Goal: Task Accomplishment & Management: Use online tool/utility

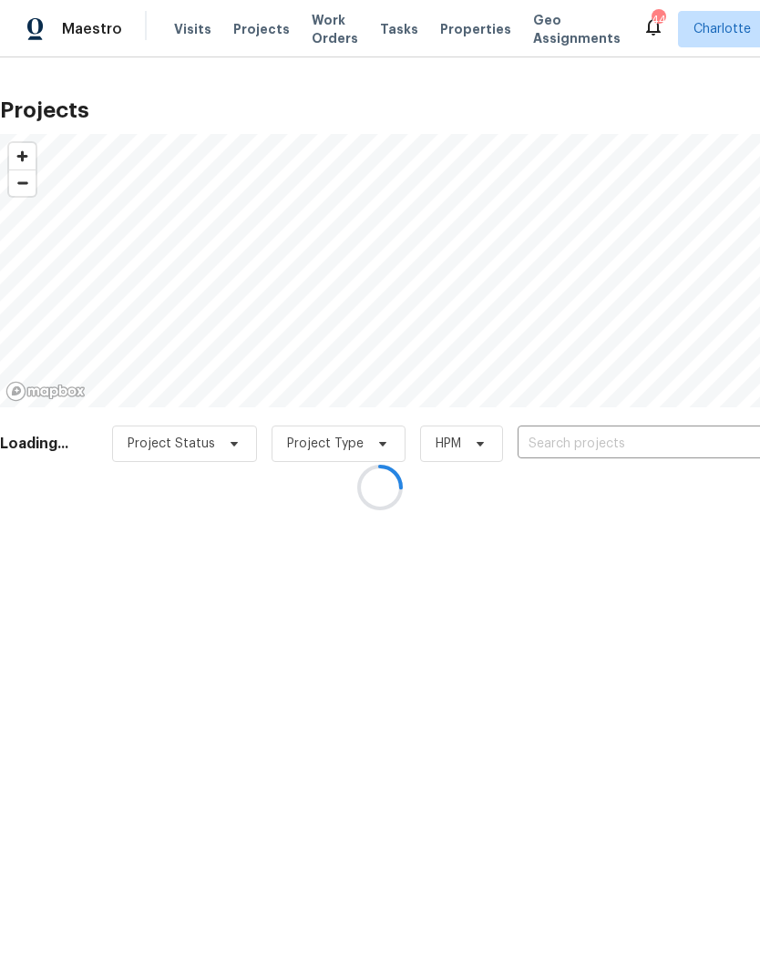
click at [680, 452] on div at bounding box center [380, 487] width 760 height 975
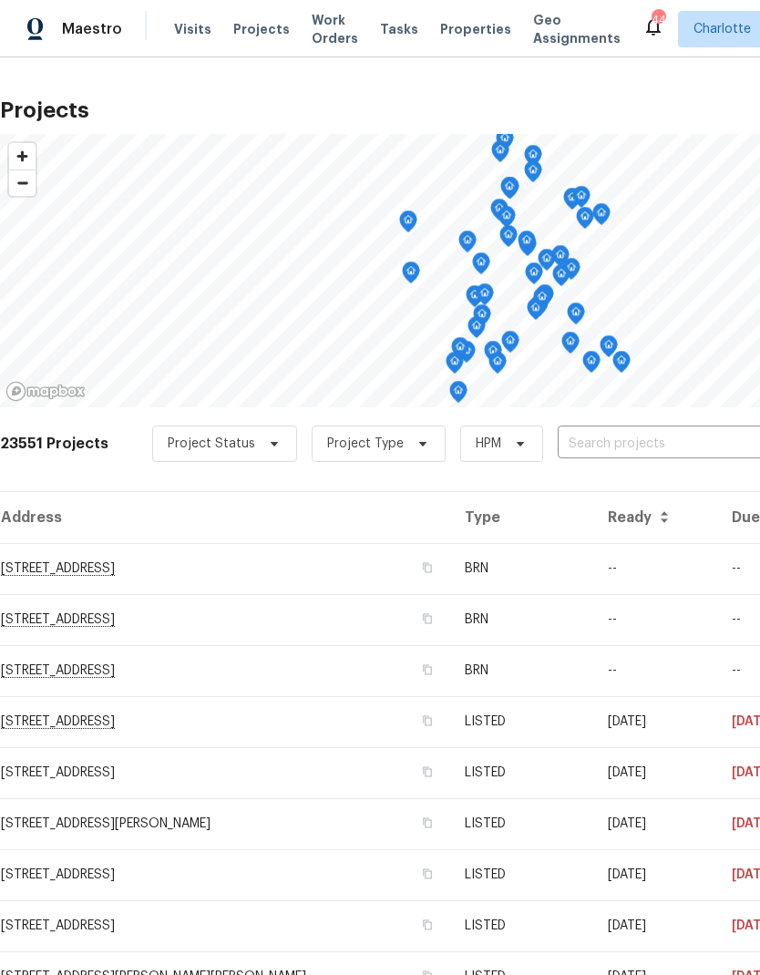
click at [676, 449] on input "text" at bounding box center [662, 444] width 209 height 28
type input "2424 flin"
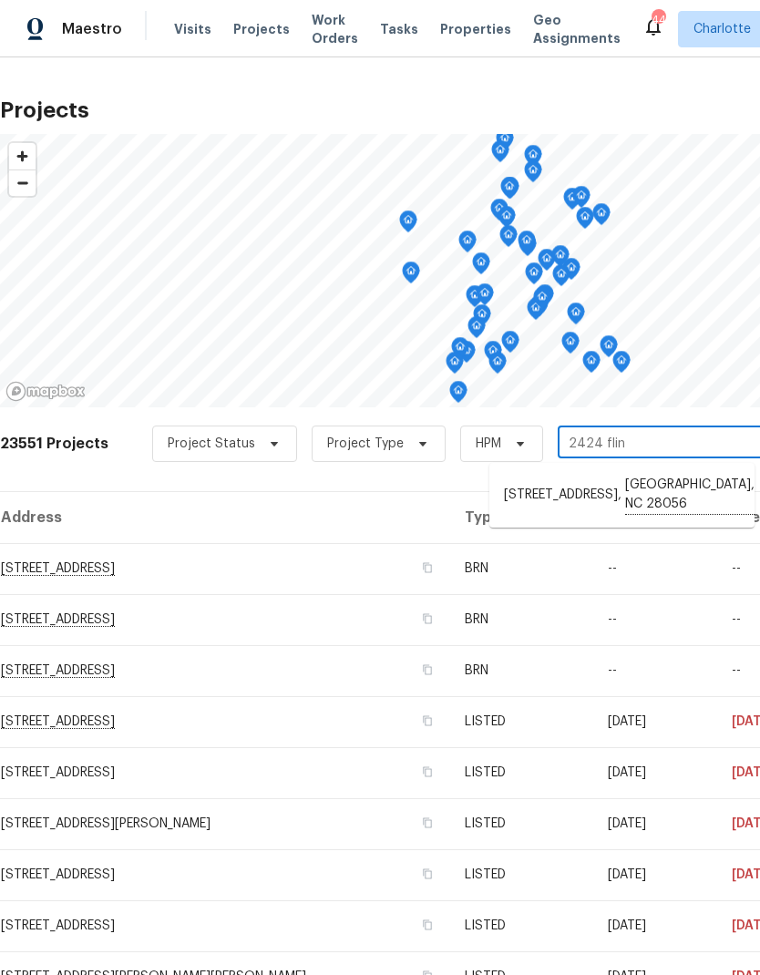
click at [676, 490] on li "[STREET_ADDRESS]" at bounding box center [622, 495] width 265 height 50
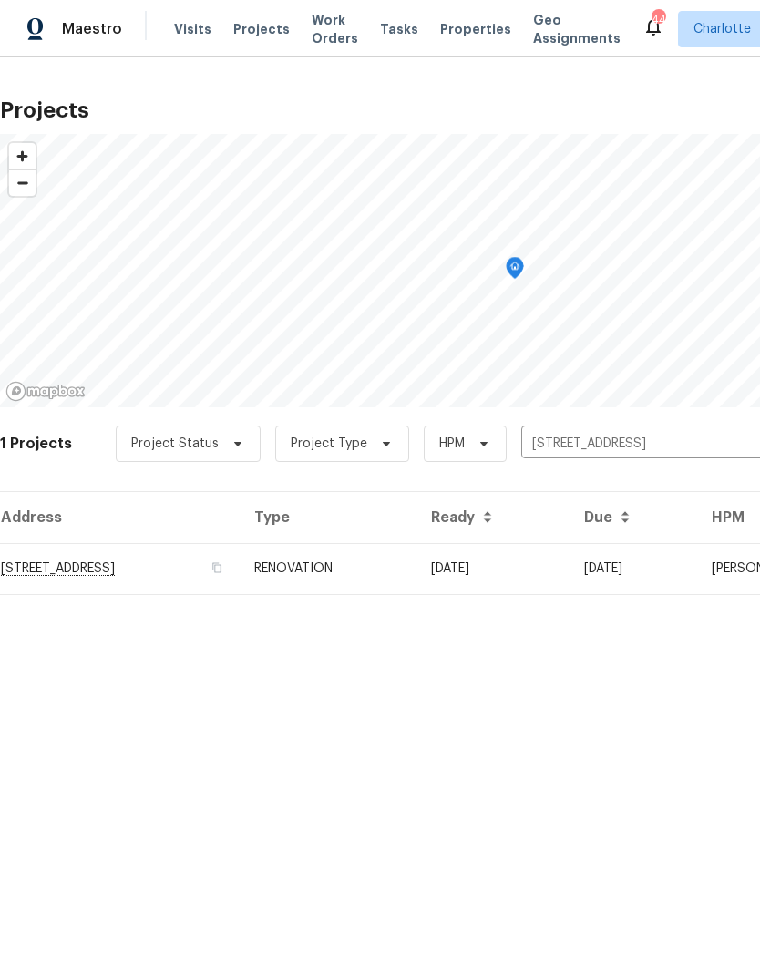
click at [570, 580] on td "[DATE]" at bounding box center [493, 568] width 153 height 51
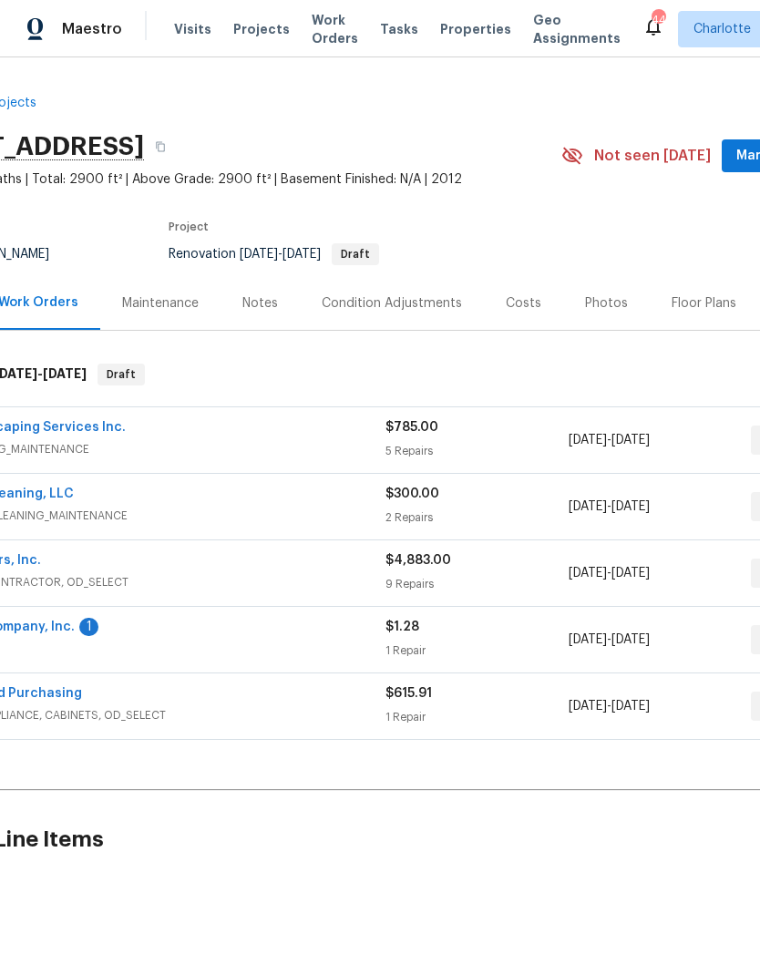
scroll to position [0, 116]
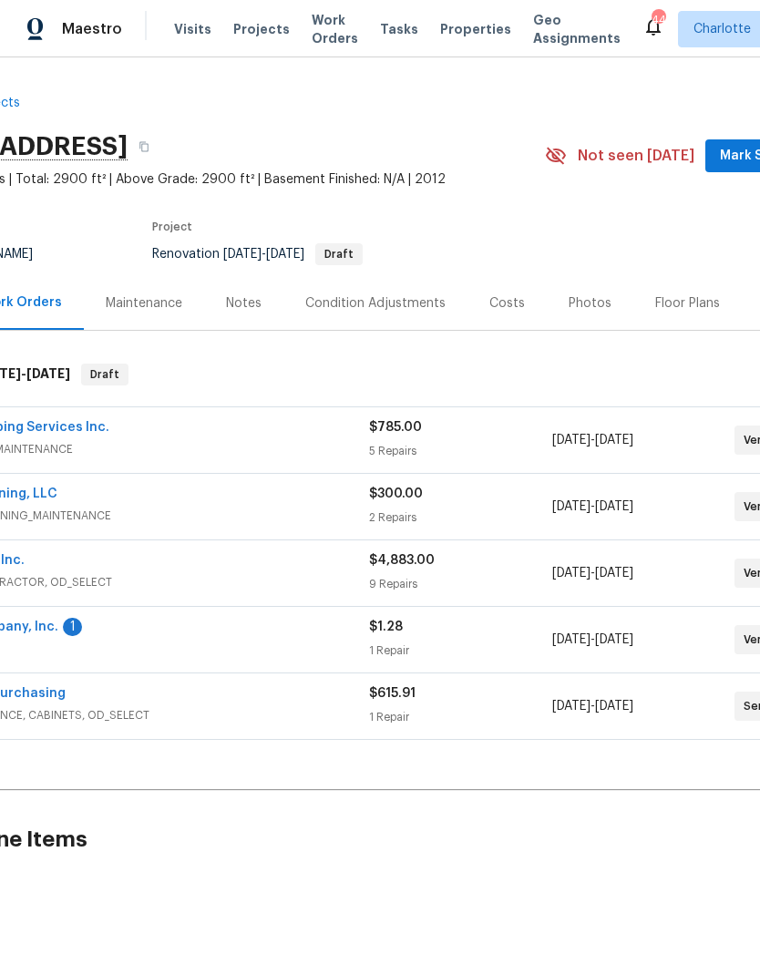
click at [667, 290] on div "Floor Plans" at bounding box center [688, 303] width 108 height 54
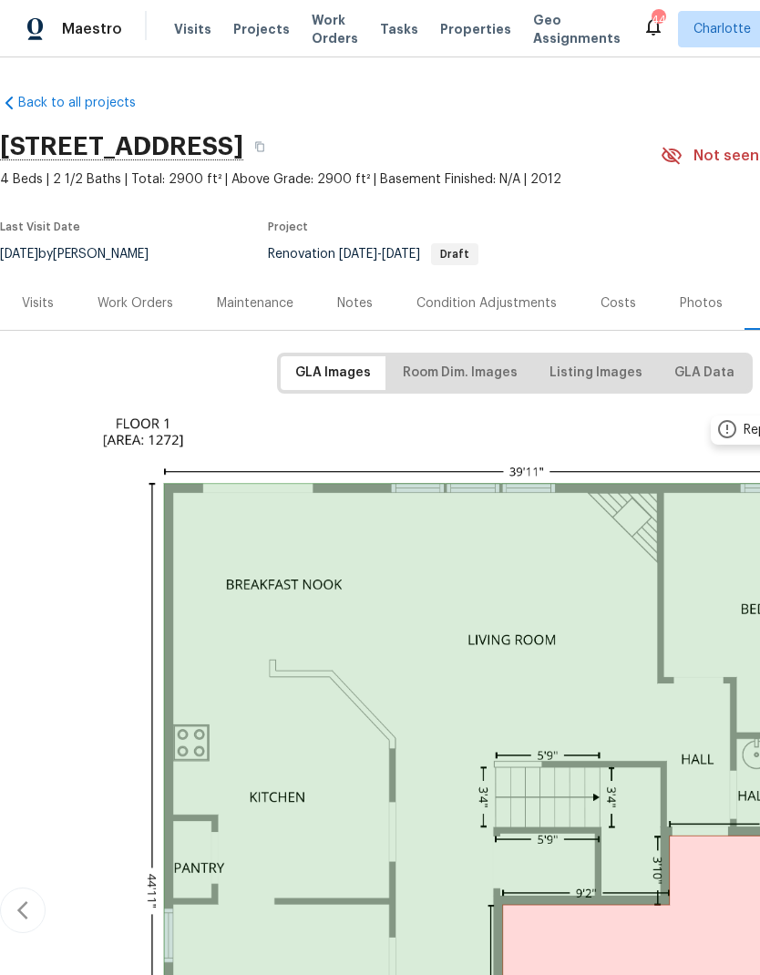
click at [175, 27] on span "Visits" at bounding box center [192, 29] width 37 height 18
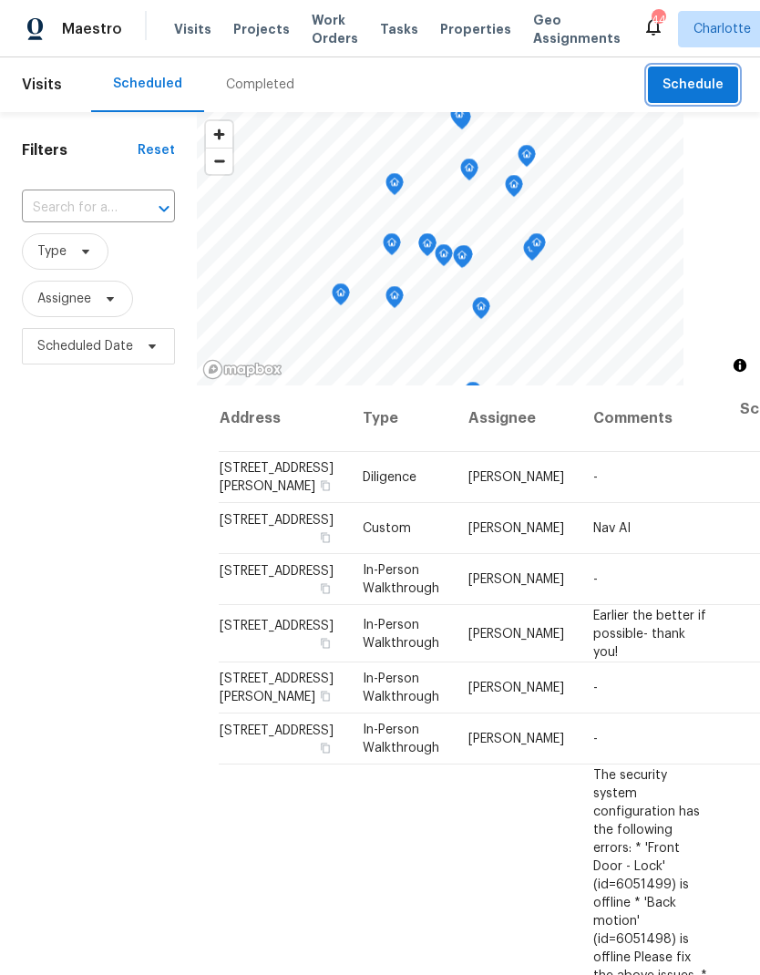
click at [707, 78] on span "Schedule" at bounding box center [693, 85] width 61 height 23
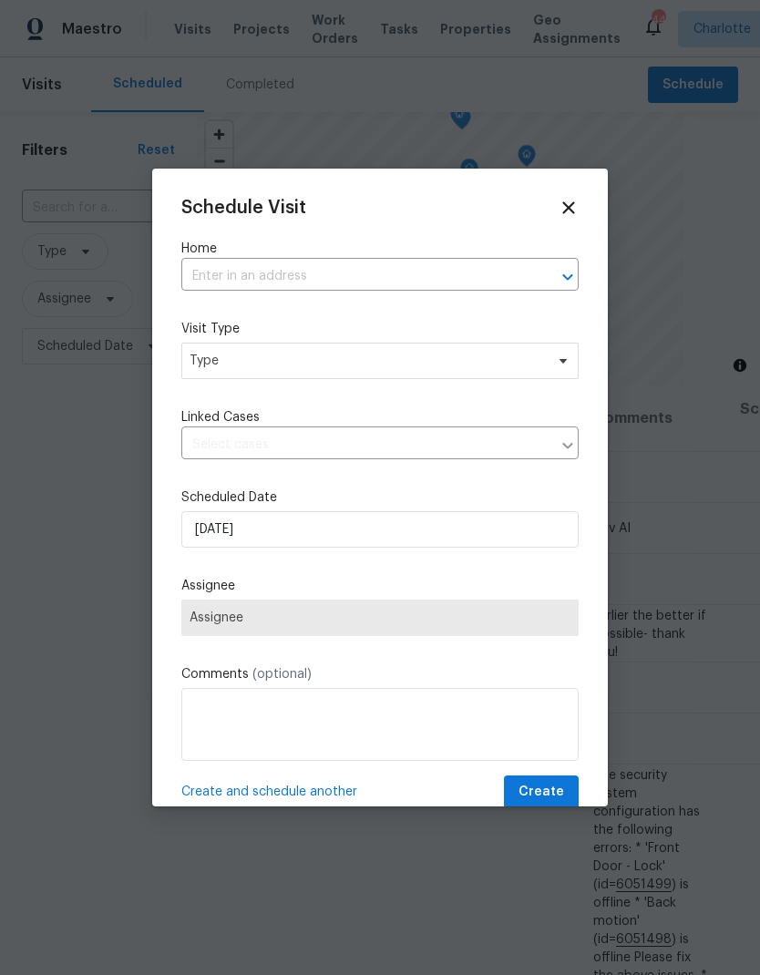
click at [558, 286] on icon "Open" at bounding box center [568, 277] width 22 height 22
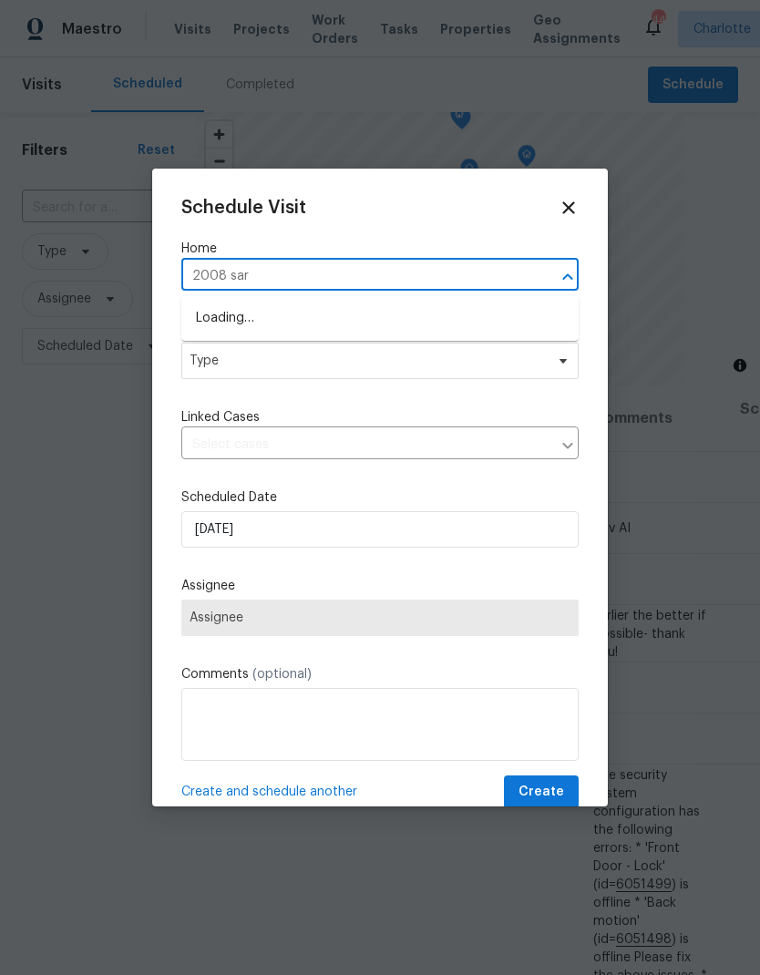
type input "2008 sarn"
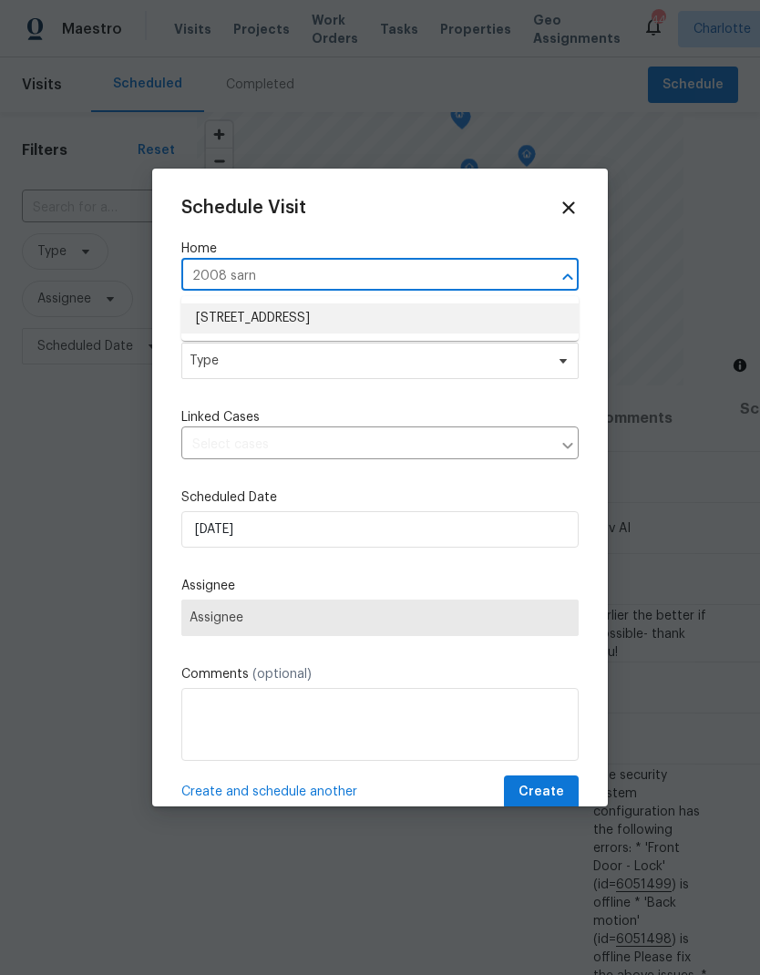
click at [432, 326] on li "[STREET_ADDRESS]" at bounding box center [379, 319] width 397 height 30
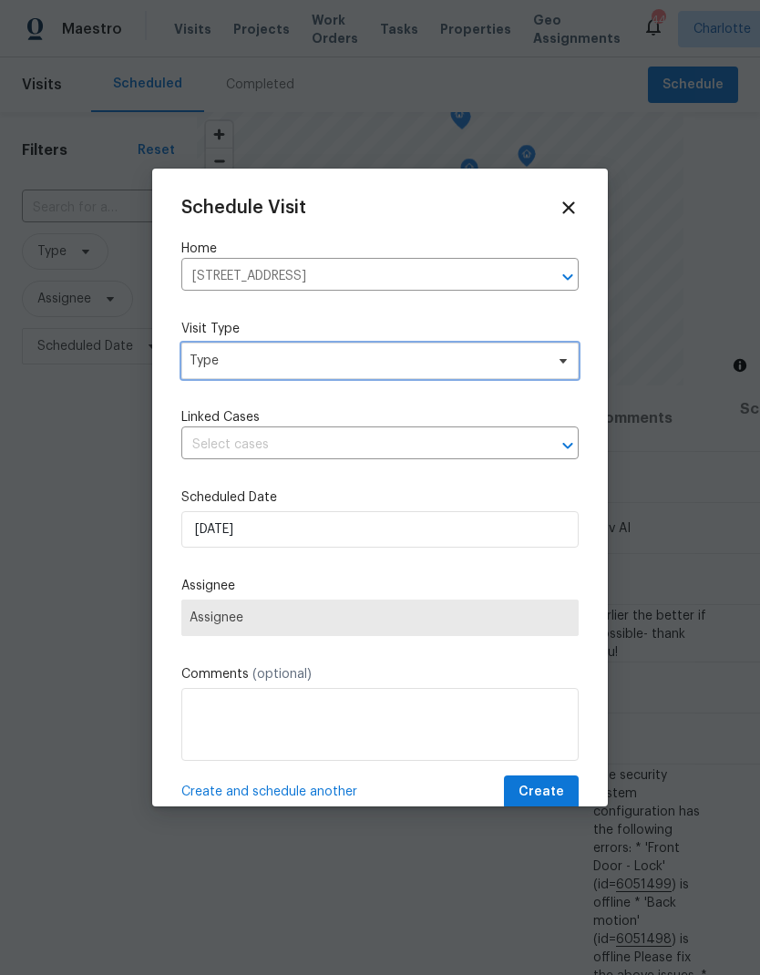
click at [549, 375] on span "Type" at bounding box center [379, 361] width 397 height 36
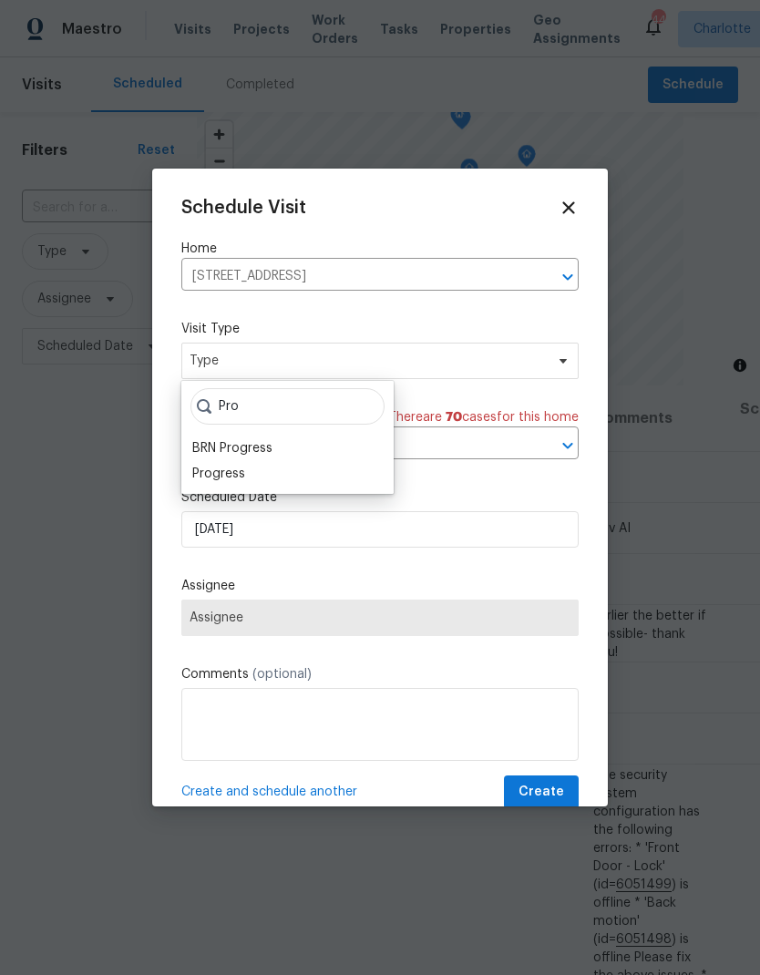
type input "Pro"
click at [207, 480] on div "Progress" at bounding box center [218, 474] width 53 height 18
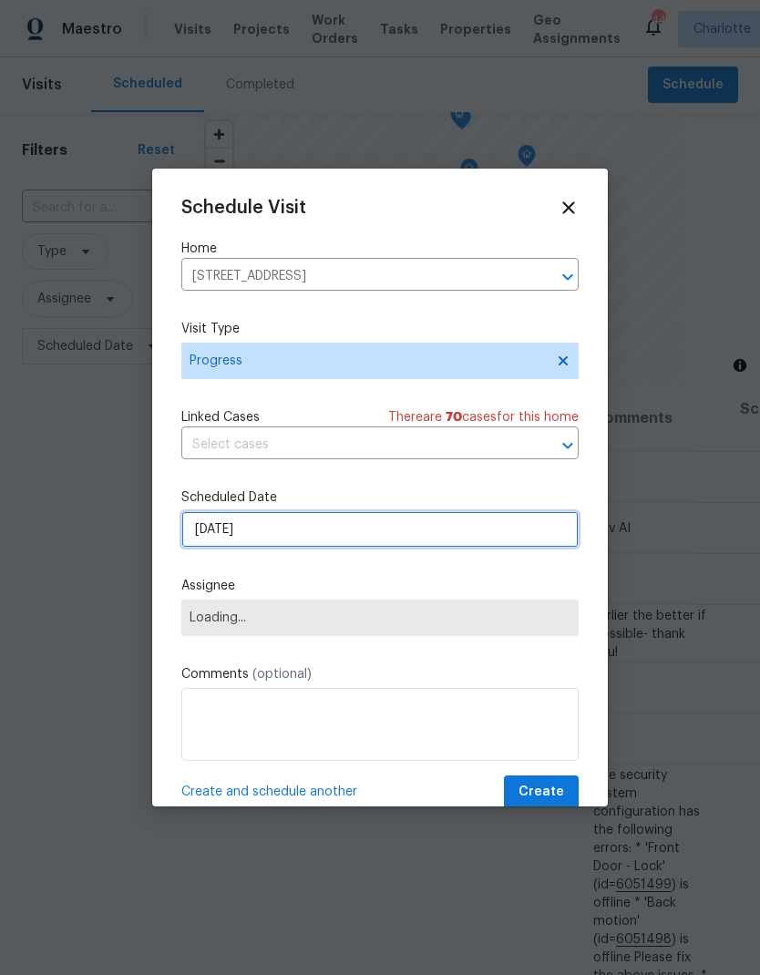
click at [203, 531] on input "[DATE]" at bounding box center [379, 529] width 397 height 36
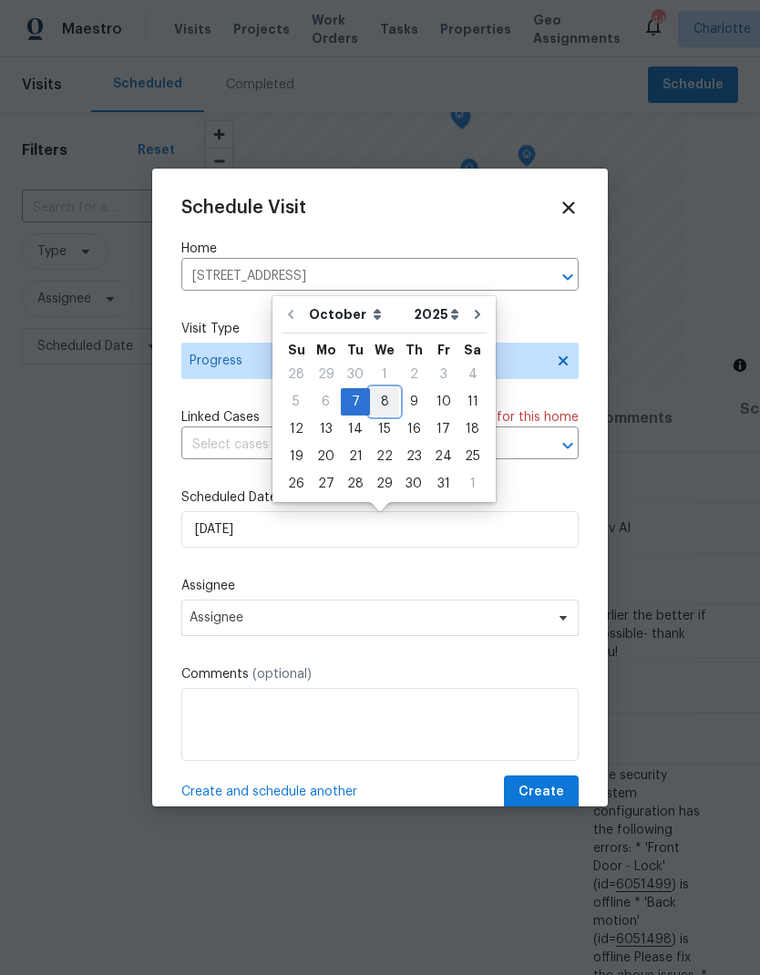
click at [389, 403] on div "8" at bounding box center [384, 402] width 29 height 26
type input "[DATE]"
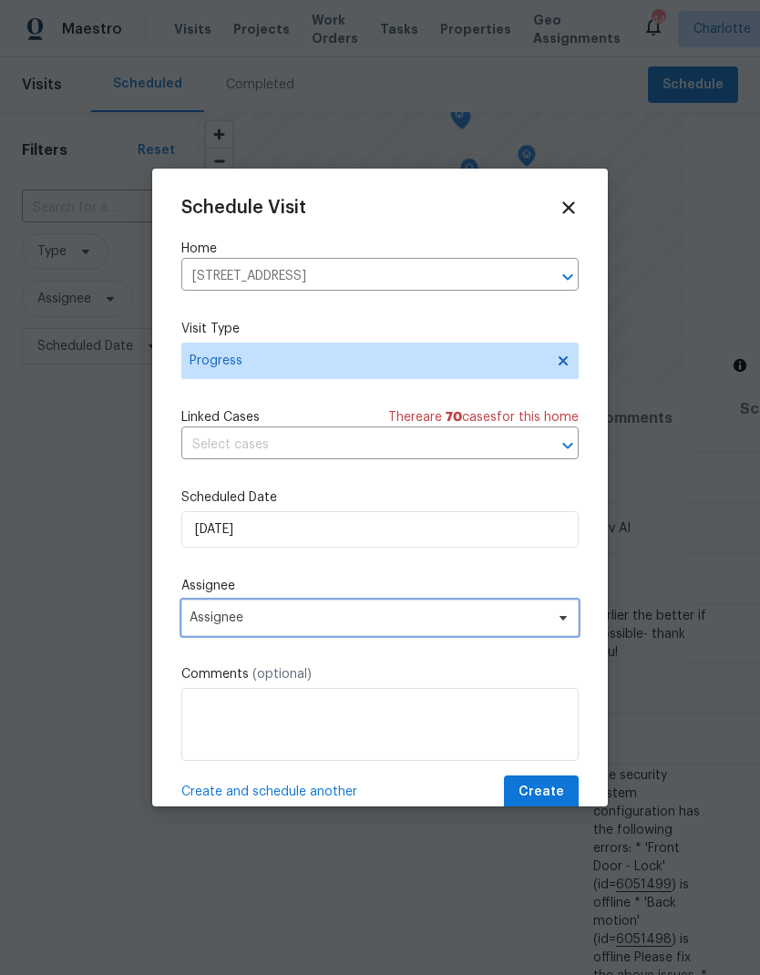
click at [462, 631] on span "Assignee" at bounding box center [379, 618] width 397 height 36
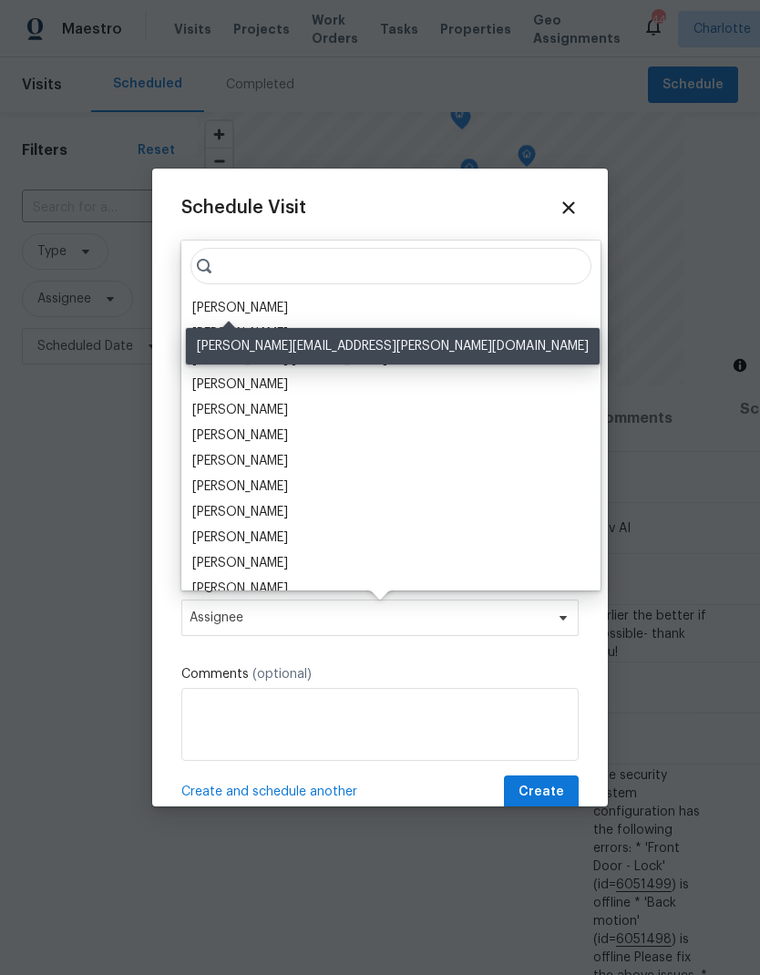
click at [206, 306] on div "[PERSON_NAME]" at bounding box center [240, 308] width 96 height 18
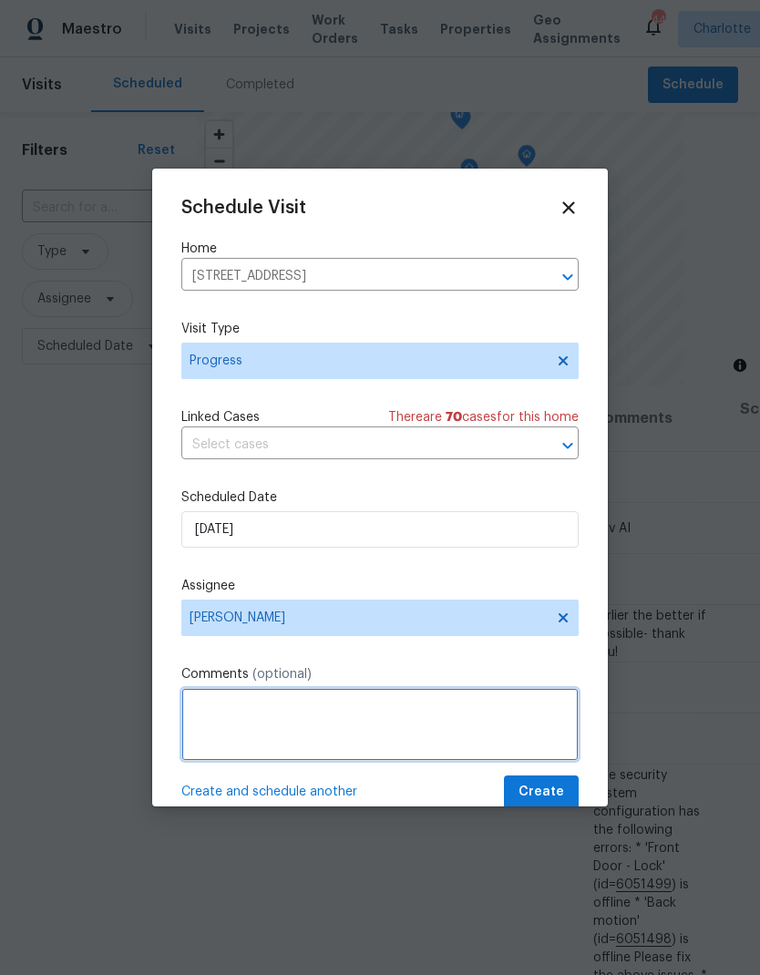
click at [471, 712] on textarea at bounding box center [379, 724] width 397 height 73
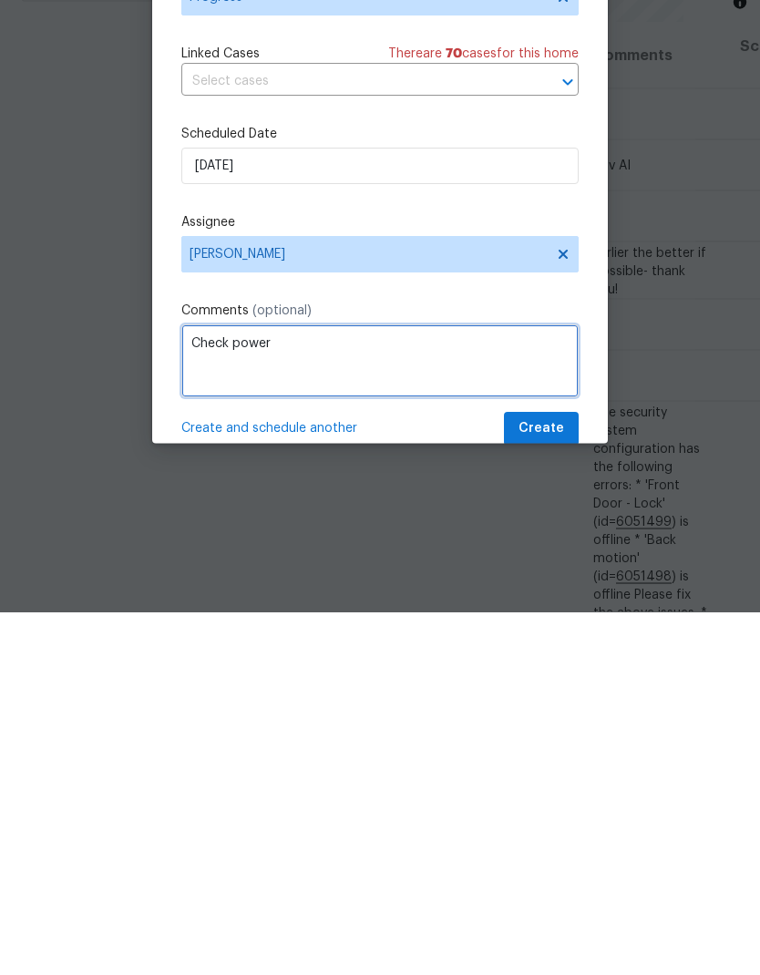
type textarea "Check power"
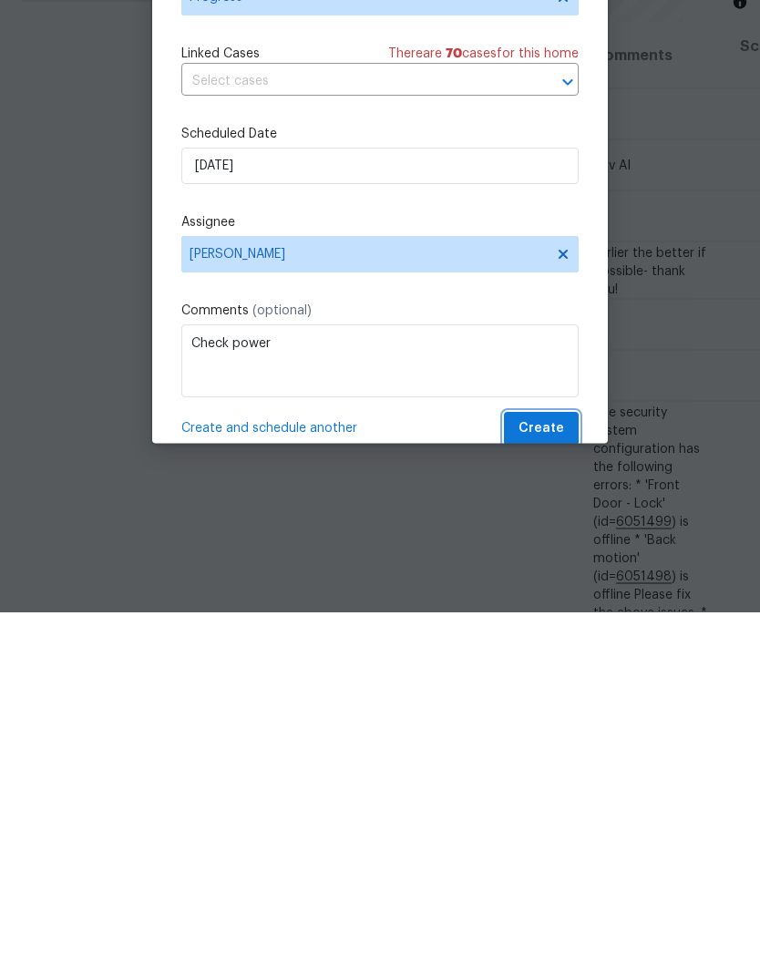
click at [543, 781] on span "Create" at bounding box center [542, 792] width 46 height 23
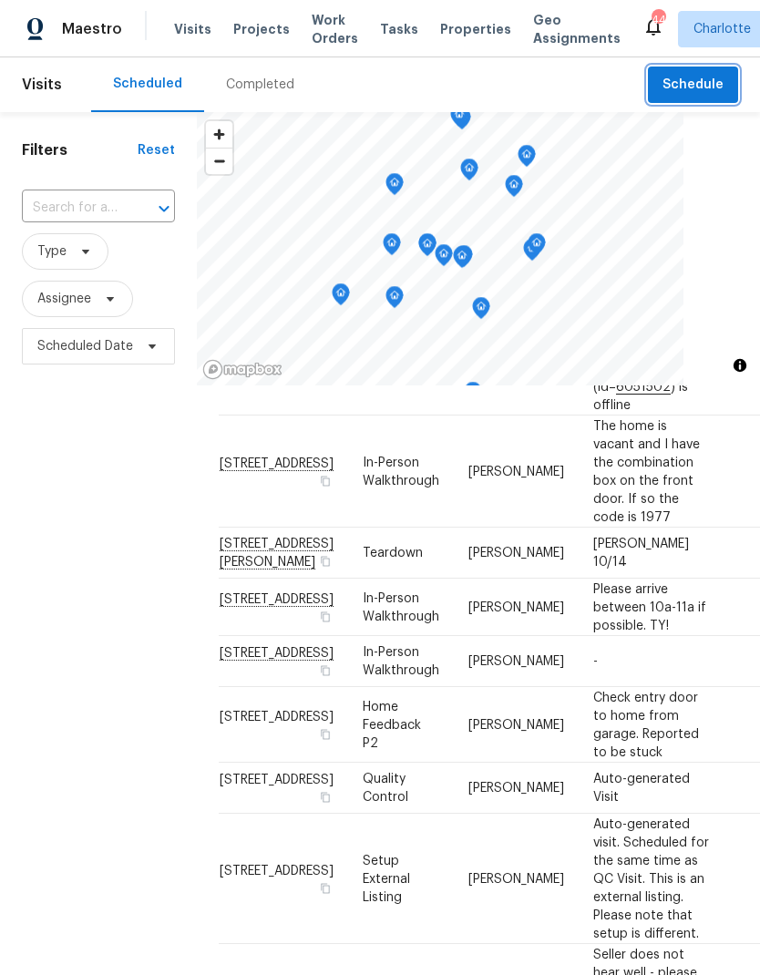
scroll to position [1539, 0]
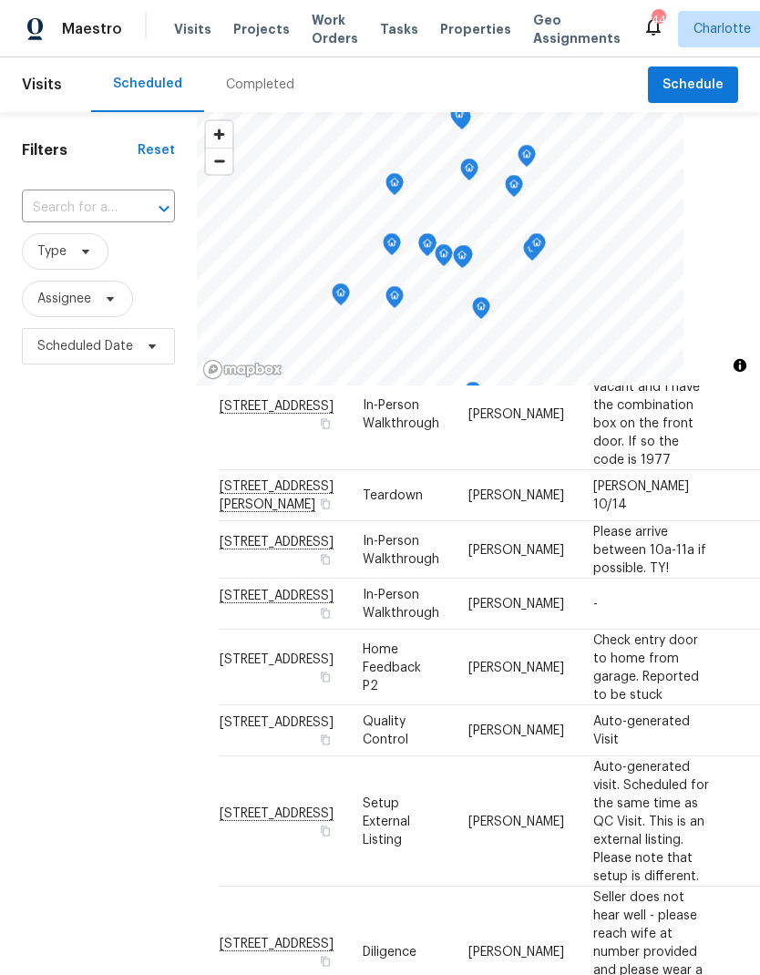
click at [53, 222] on input "text" at bounding box center [73, 208] width 102 height 28
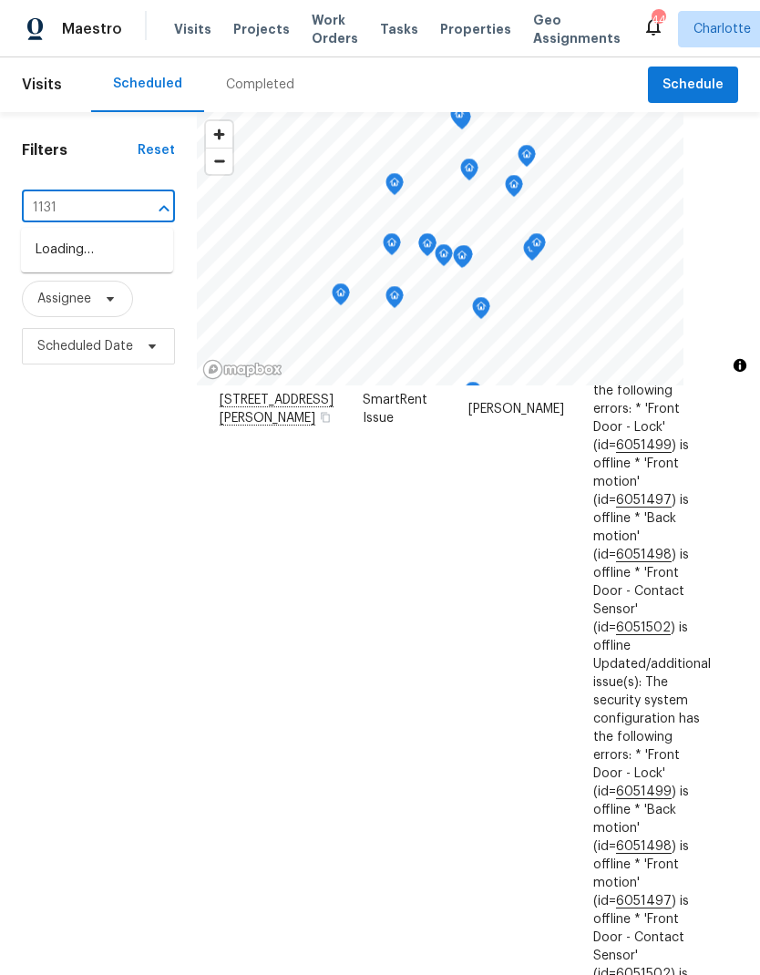
scroll to position [948, 0]
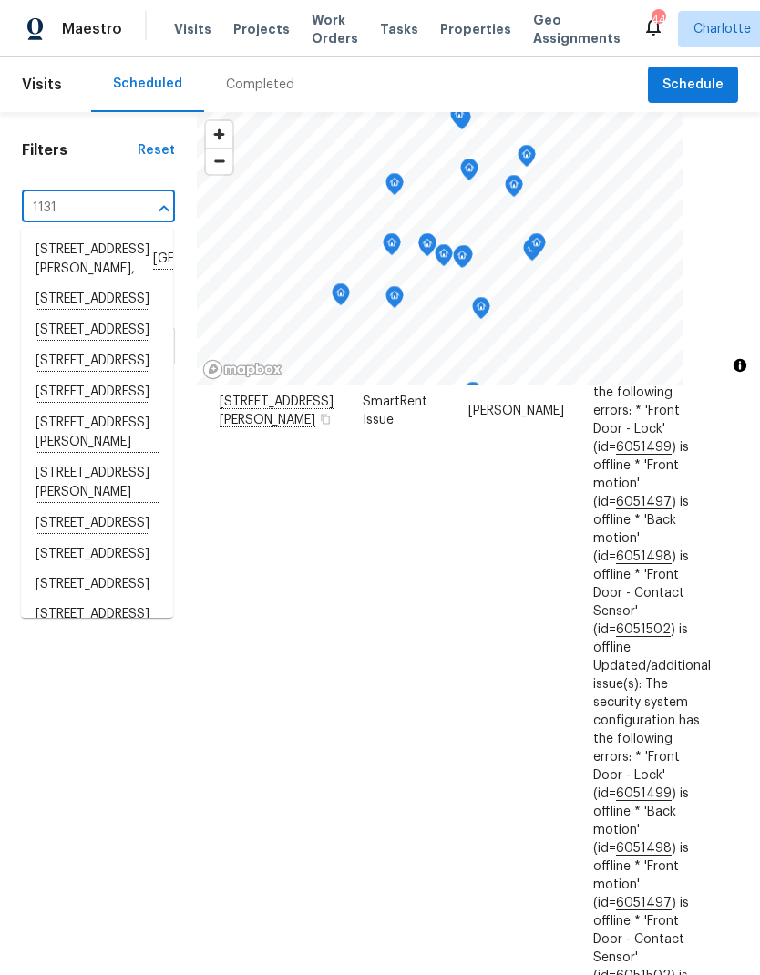
type input "1131 s"
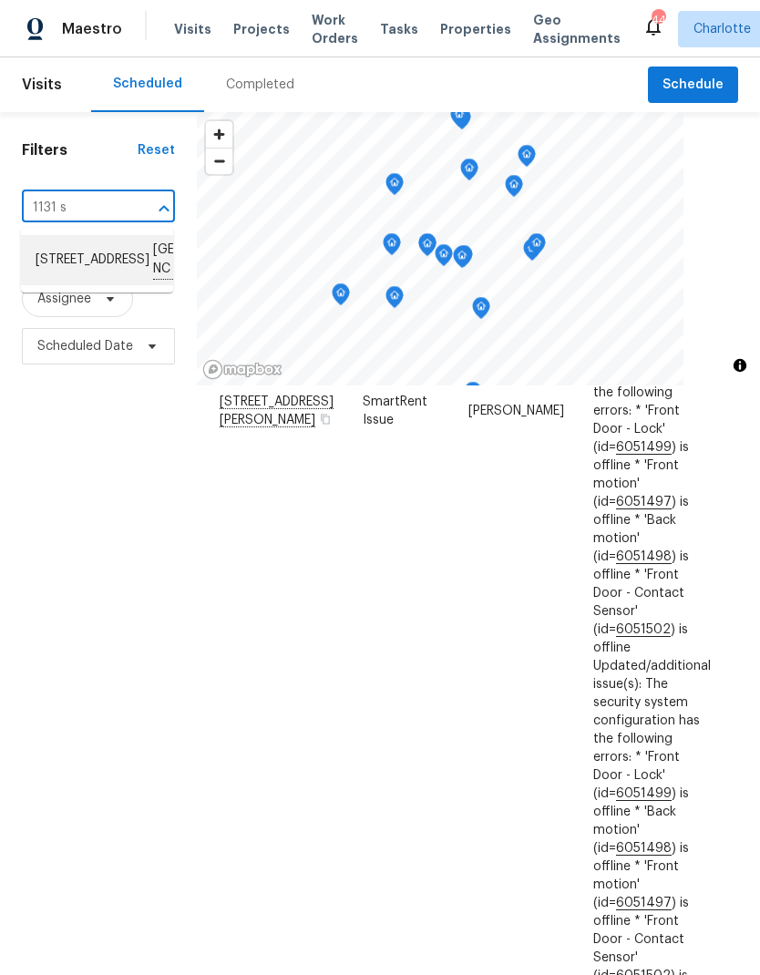
click at [48, 276] on li "[STREET_ADDRESS]" at bounding box center [97, 260] width 152 height 50
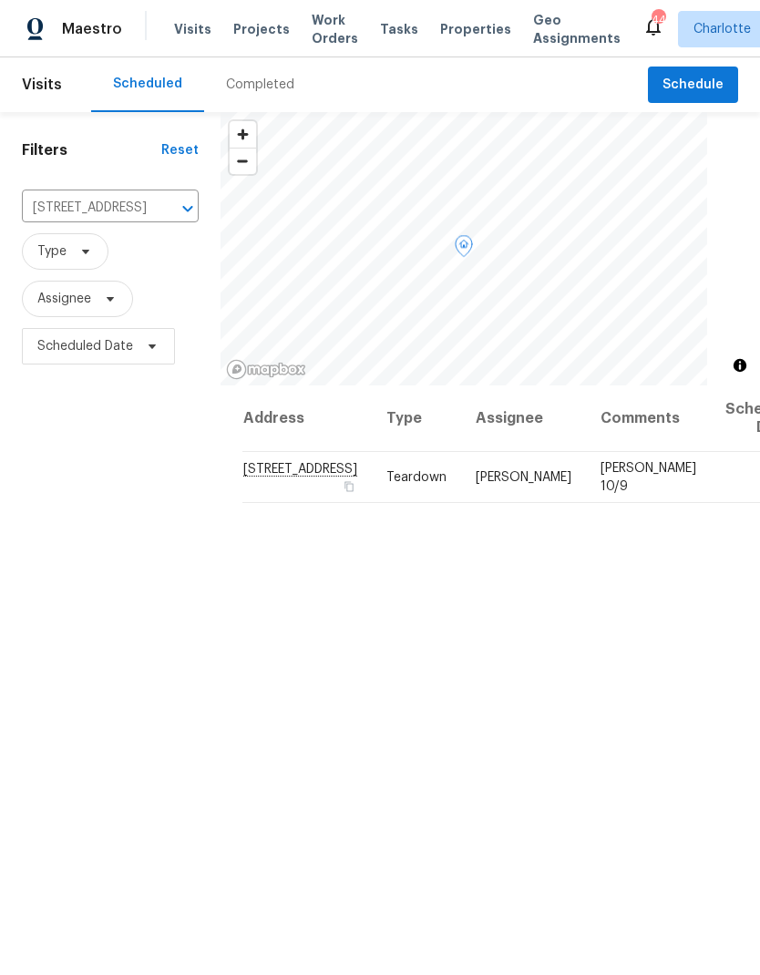
click at [0, 0] on icon at bounding box center [0, 0] width 0 height 0
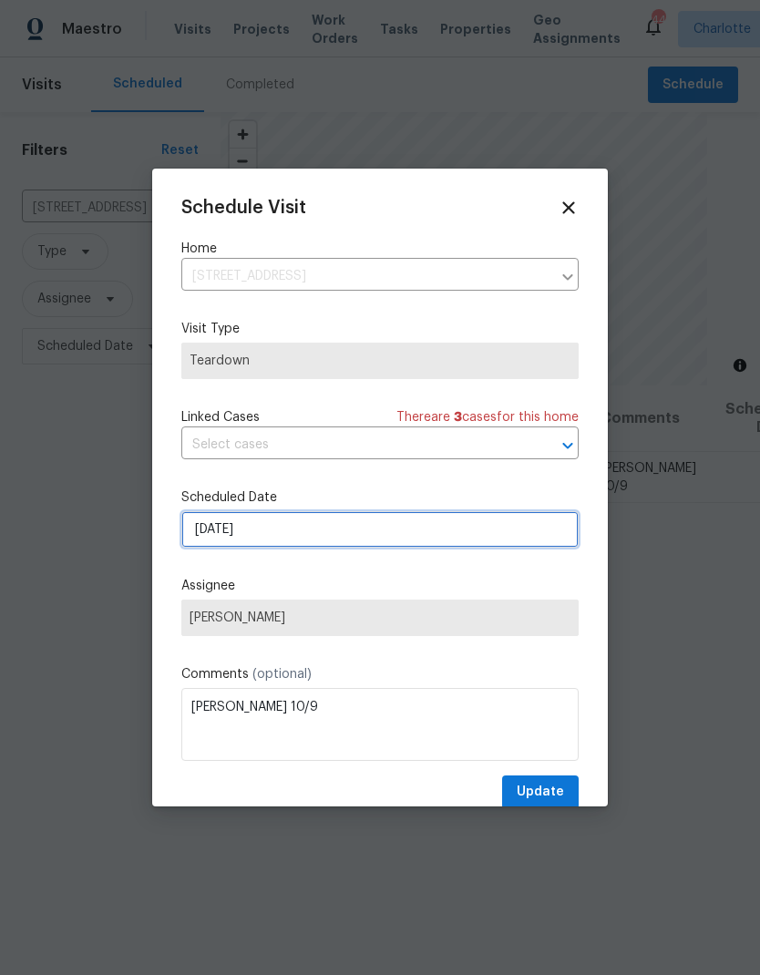
click at [502, 536] on input "[DATE]" at bounding box center [379, 529] width 397 height 36
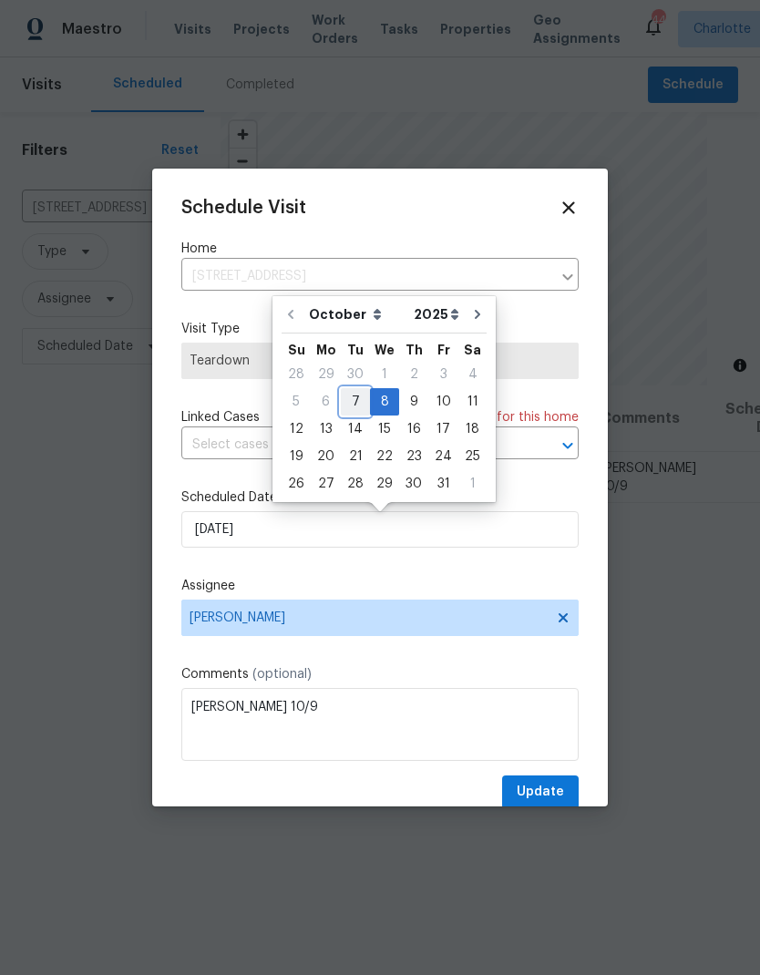
click at [357, 398] on div "7" at bounding box center [355, 402] width 29 height 26
type input "[DATE]"
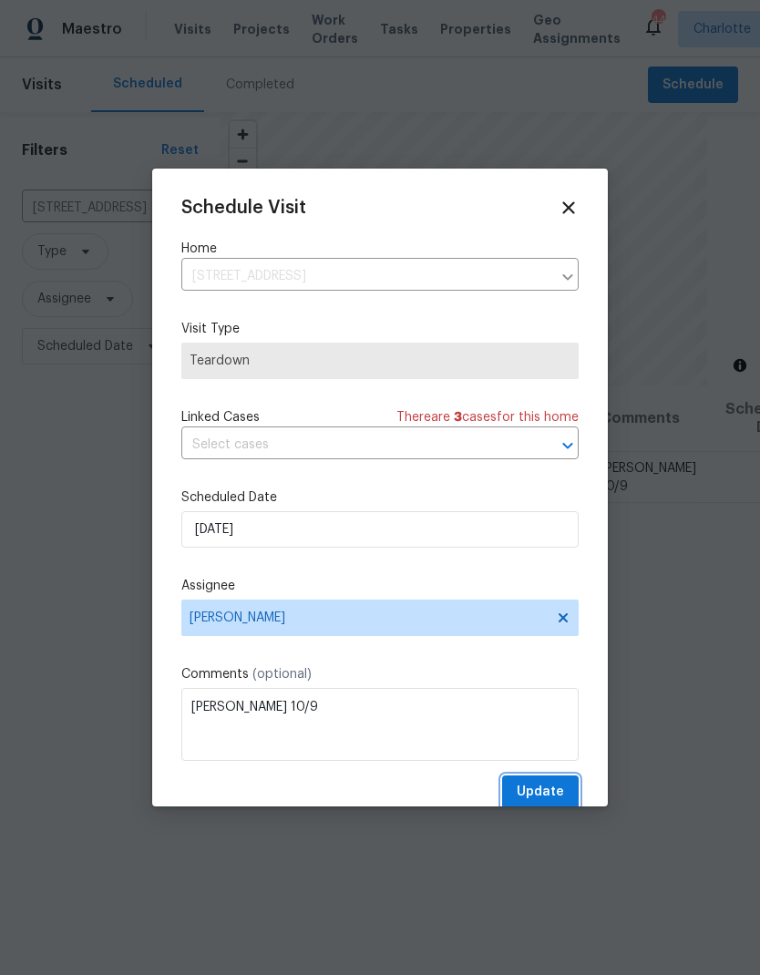
click at [542, 793] on span "Update" at bounding box center [540, 792] width 47 height 23
